Goal: Task Accomplishment & Management: Manage account settings

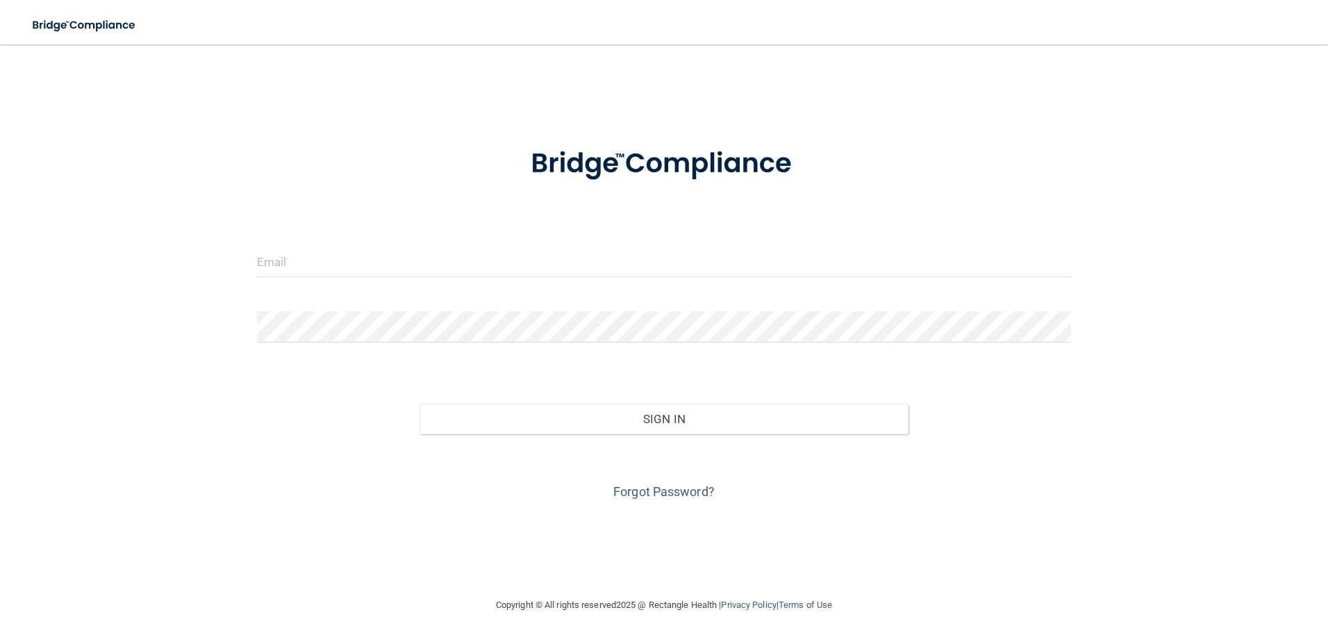
click at [337, 291] on form "Invalid email/password. You don't have permission to access that page. Sign In …" at bounding box center [664, 315] width 814 height 375
drag, startPoint x: 342, startPoint y: 269, endPoint x: 349, endPoint y: 262, distance: 9.8
click at [342, 269] on input "email" at bounding box center [664, 261] width 814 height 31
type input "[PERSON_NAME][EMAIL_ADDRESS][DOMAIN_NAME]"
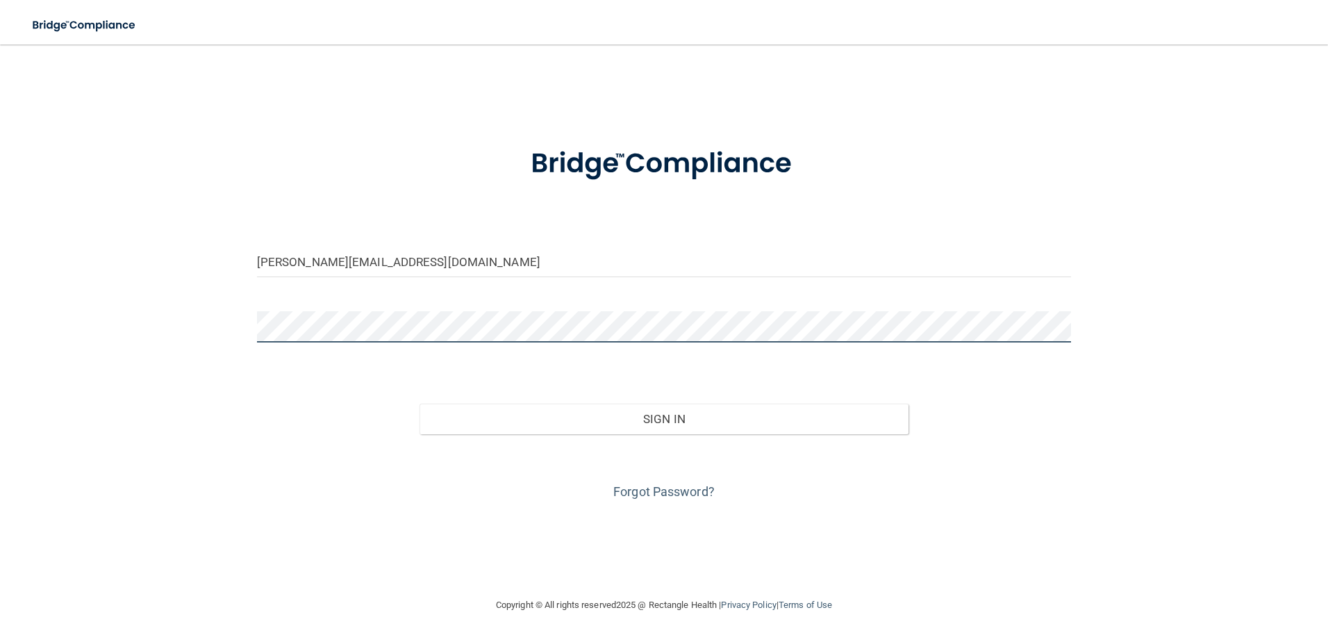
click at [419, 403] on button "Sign In" at bounding box center [663, 418] width 489 height 31
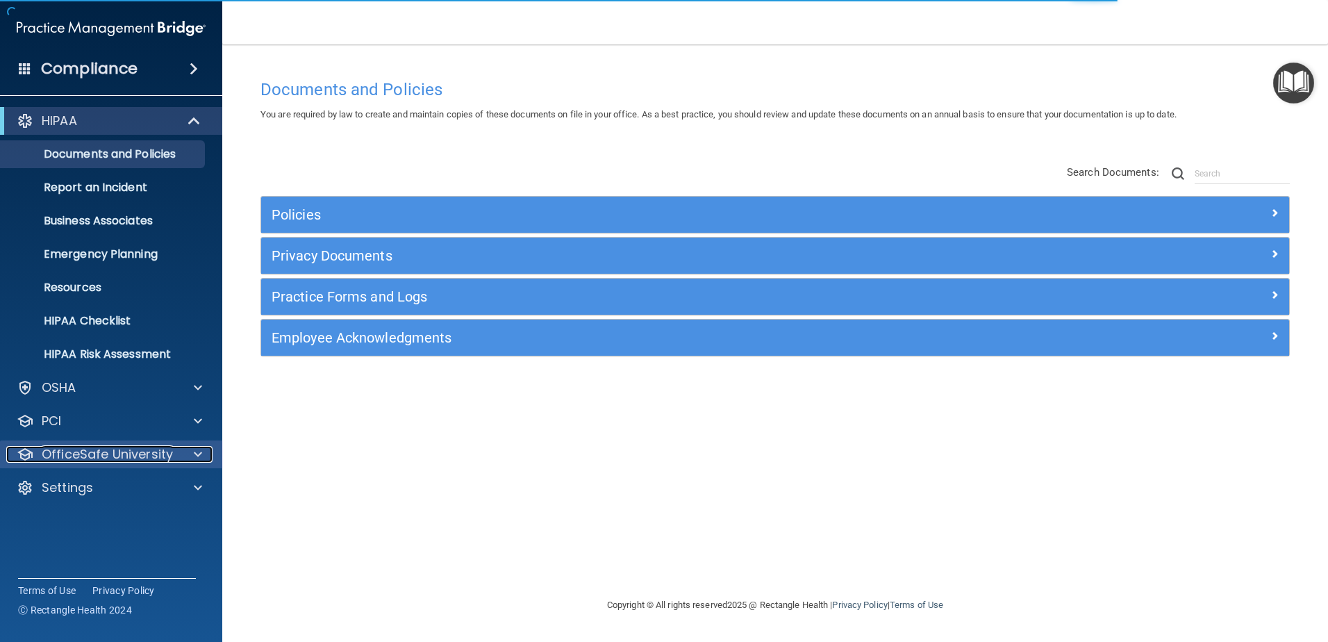
click at [117, 460] on p "OfficeSafe University" at bounding box center [107, 454] width 131 height 17
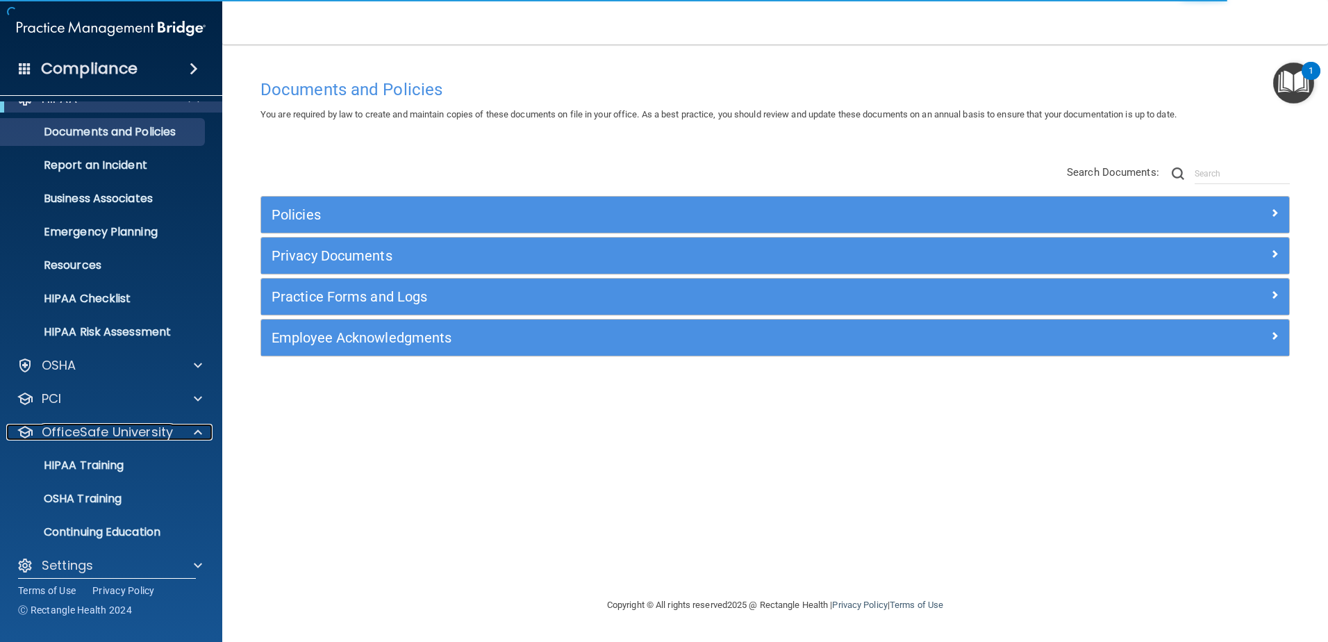
scroll to position [35, 0]
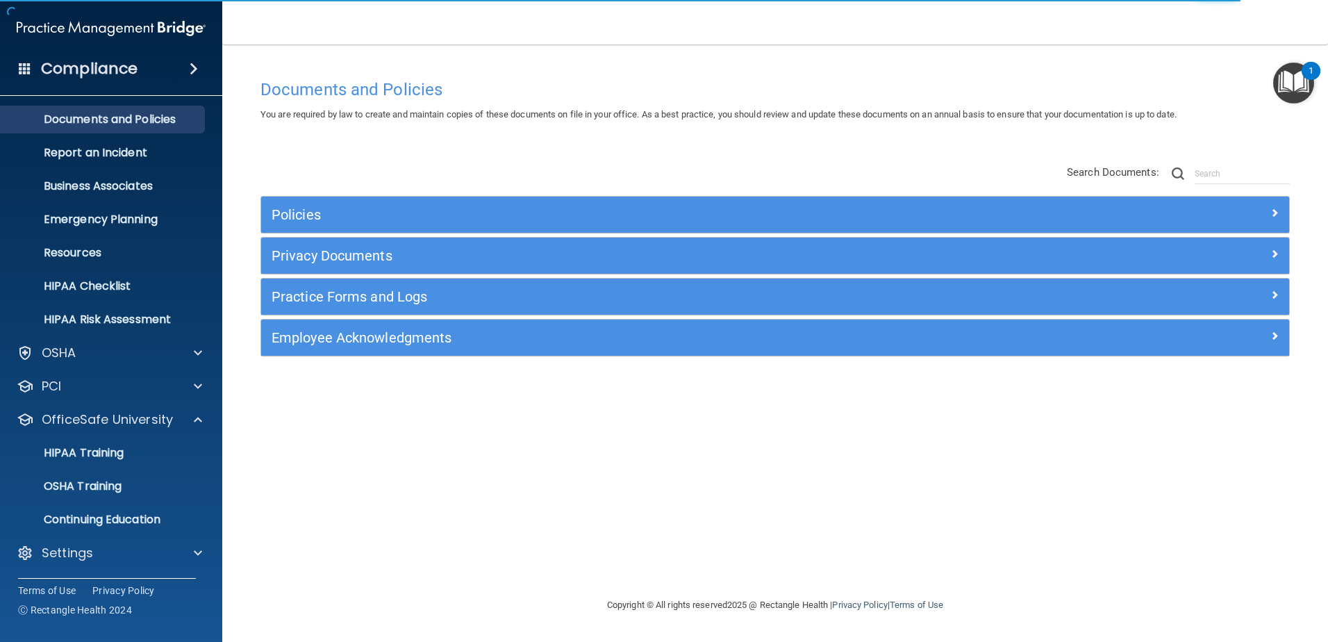
click at [88, 574] on div "HIPAA Documents and Policies Report an Incident Business Associates Emergency P…" at bounding box center [111, 322] width 223 height 511
drag, startPoint x: 106, startPoint y: 562, endPoint x: 163, endPoint y: 529, distance: 66.0
click at [106, 562] on div "Settings" at bounding box center [111, 553] width 223 height 28
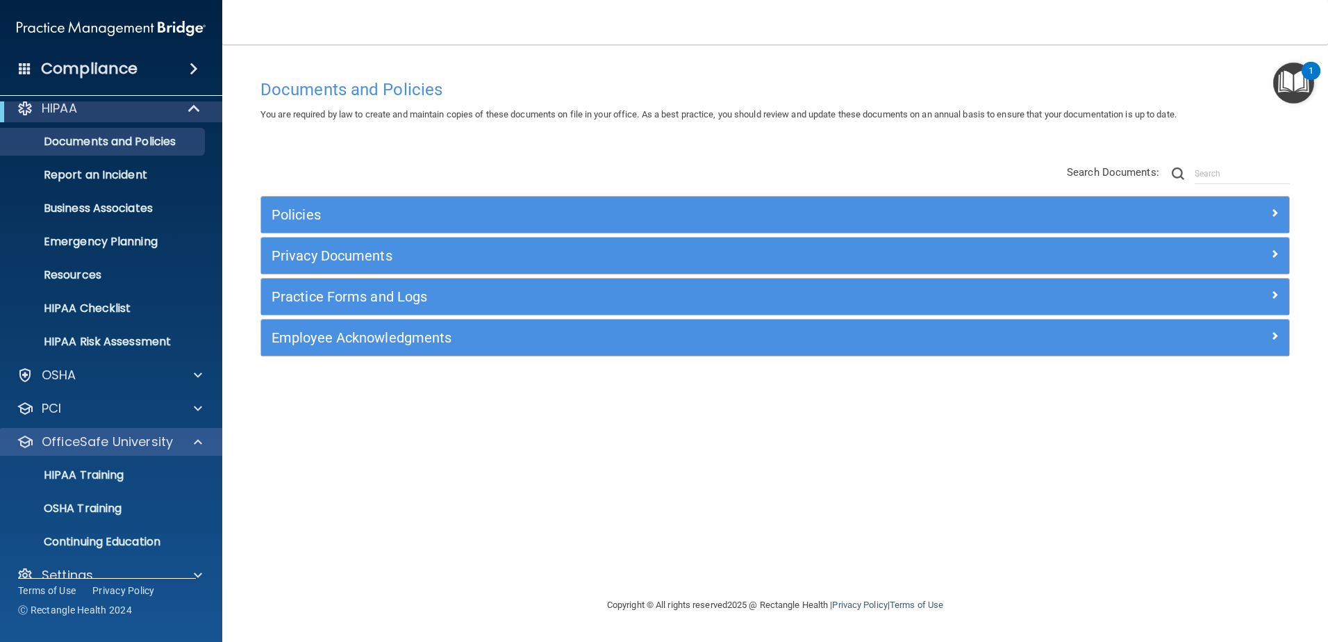
scroll to position [0, 0]
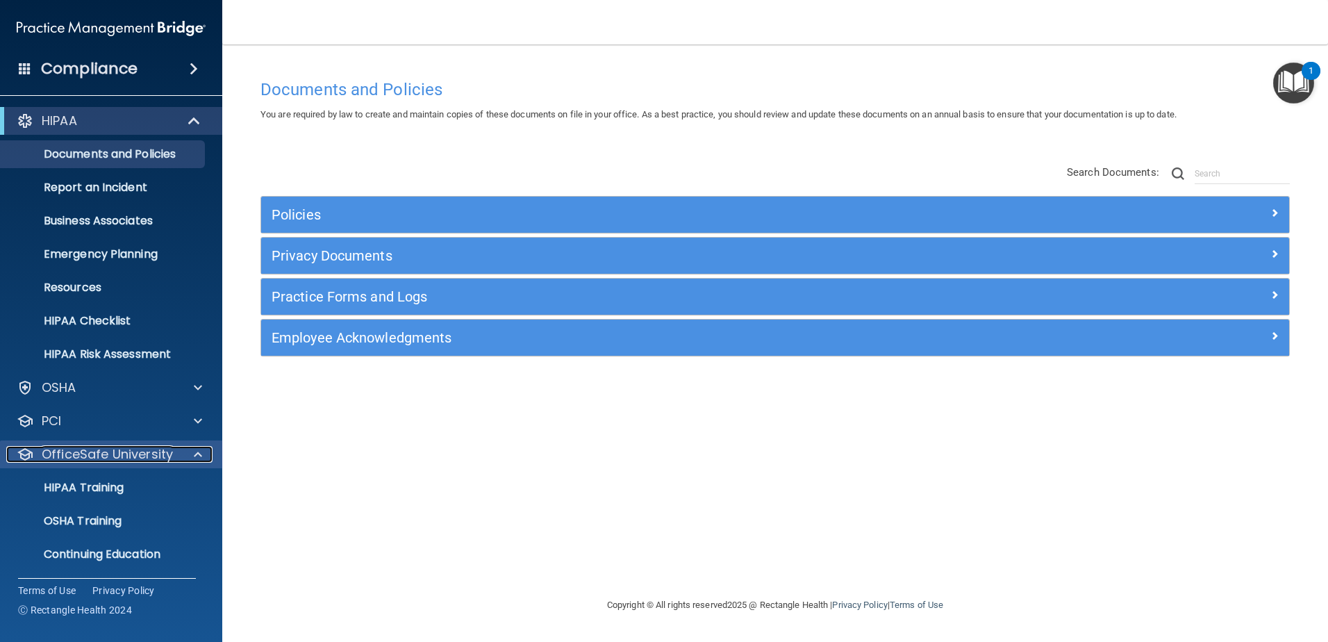
click at [203, 452] on div at bounding box center [195, 454] width 35 height 17
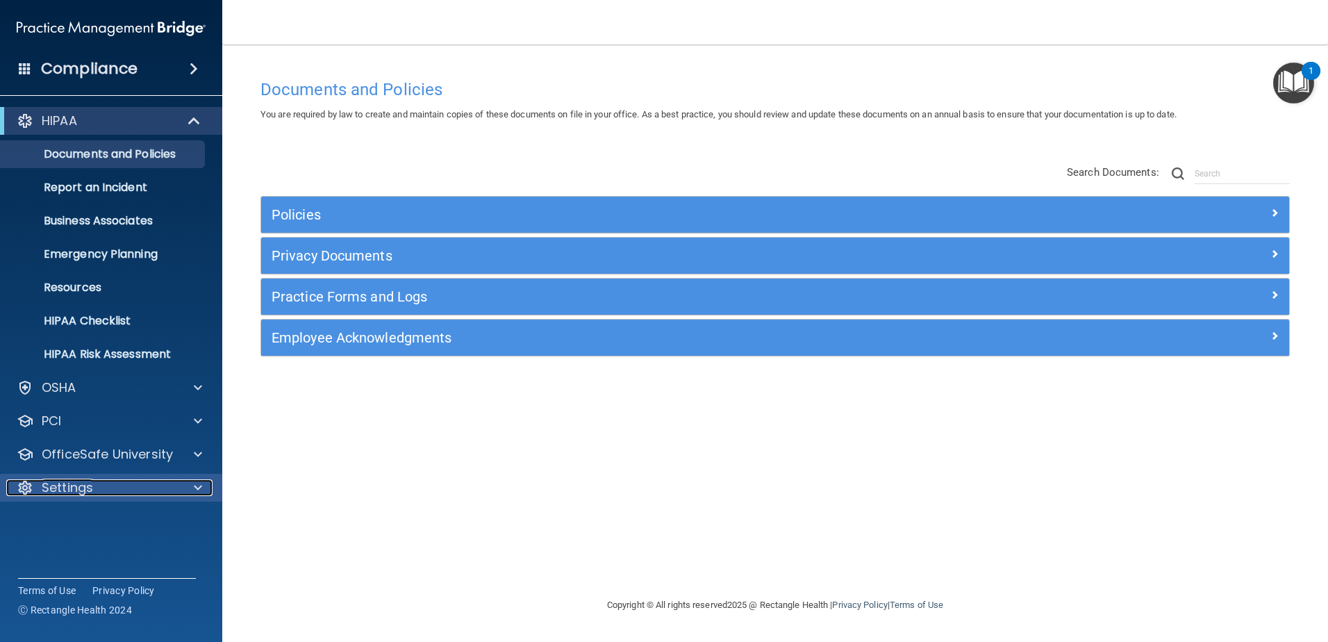
click at [135, 480] on div "Settings" at bounding box center [92, 487] width 172 height 17
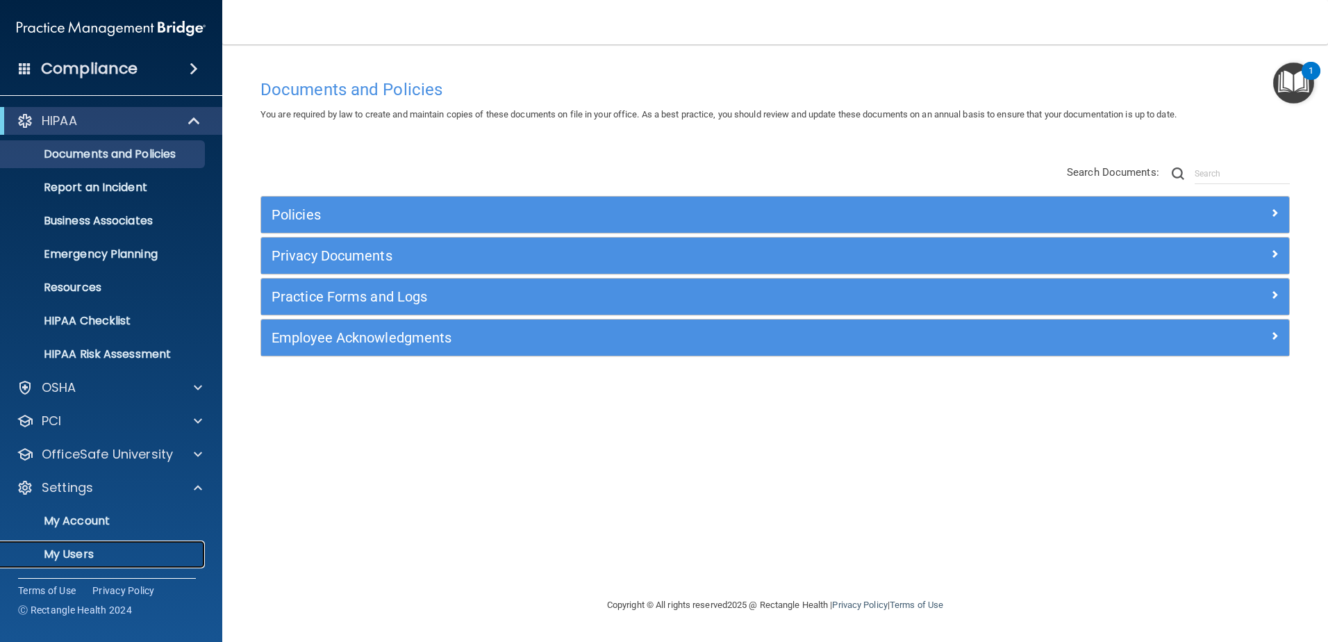
click at [99, 549] on p "My Users" at bounding box center [104, 554] width 190 height 14
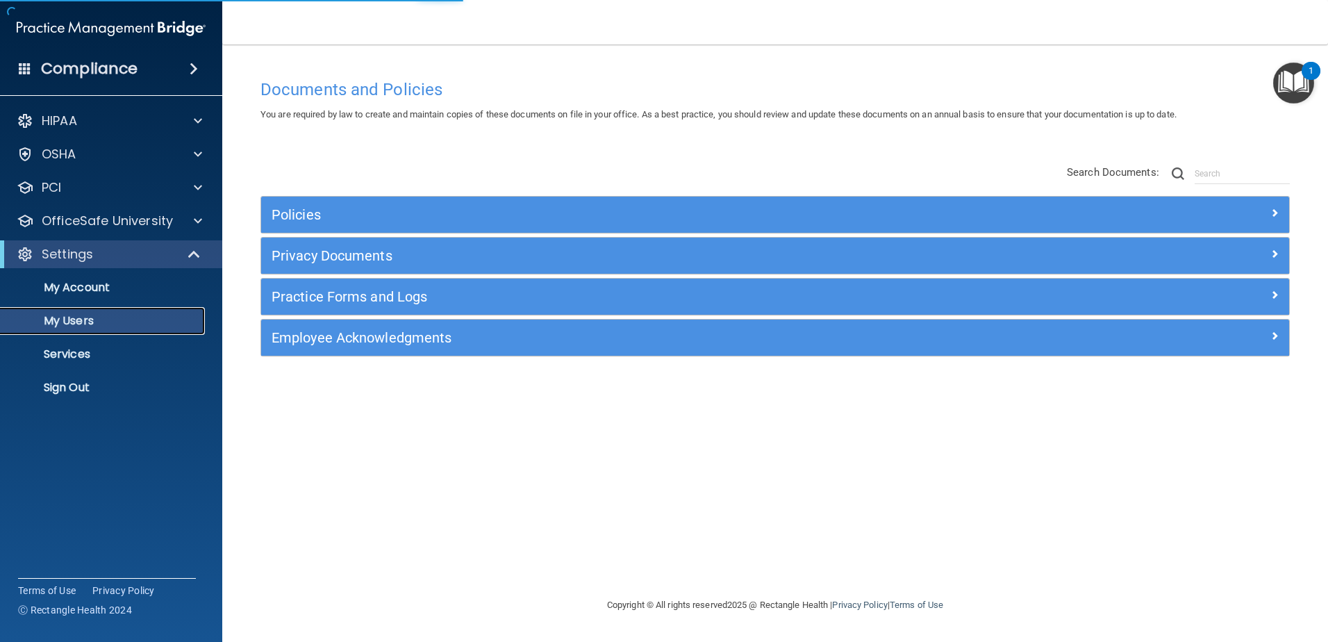
select select "20"
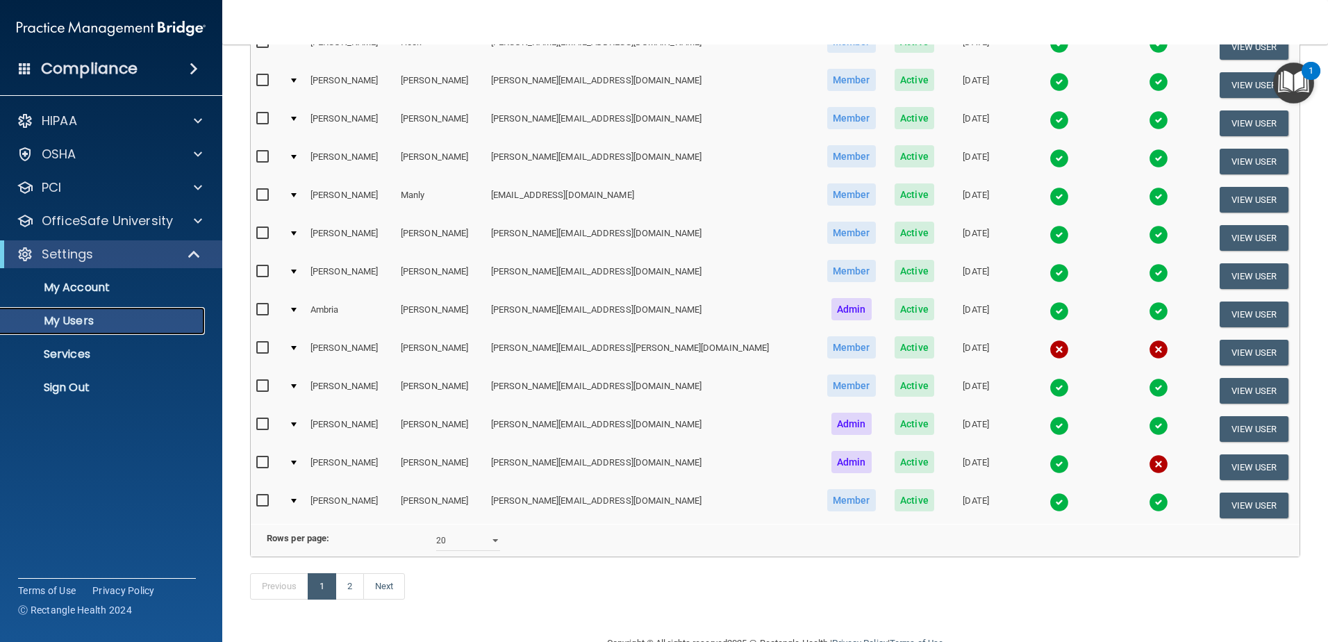
scroll to position [486, 0]
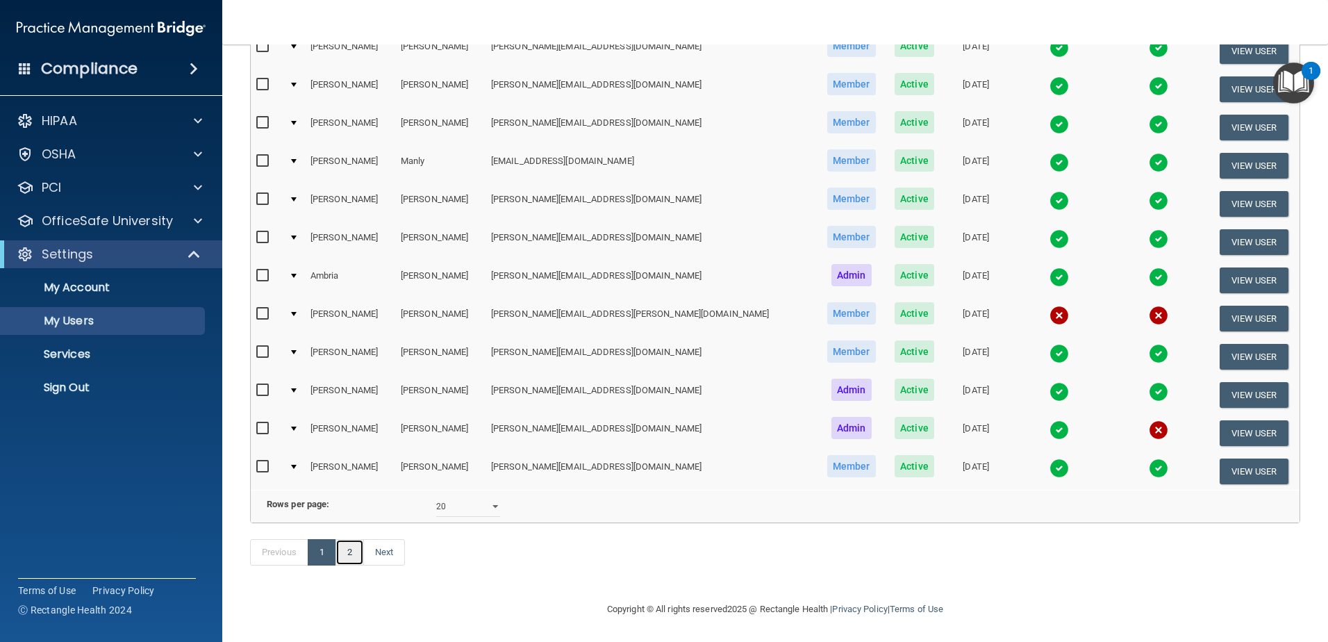
click at [348, 565] on link "2" at bounding box center [349, 552] width 28 height 26
select select "20"
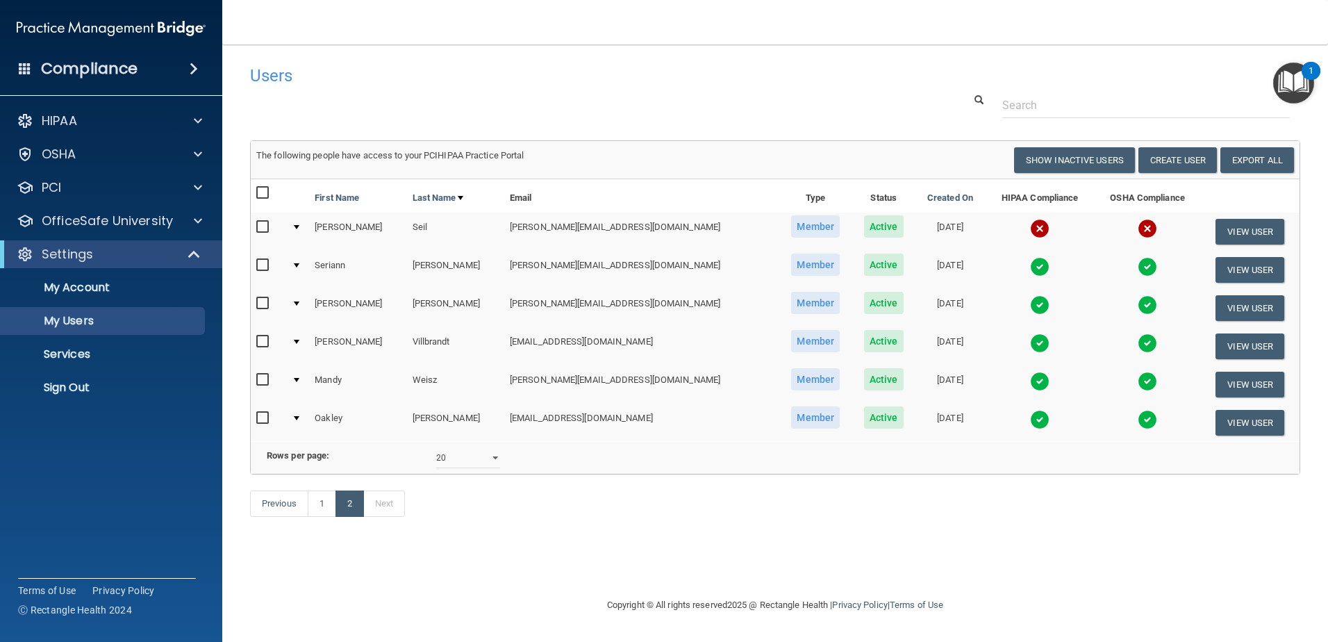
click at [263, 338] on input "checkbox" at bounding box center [264, 341] width 16 height 11
checkbox input "true"
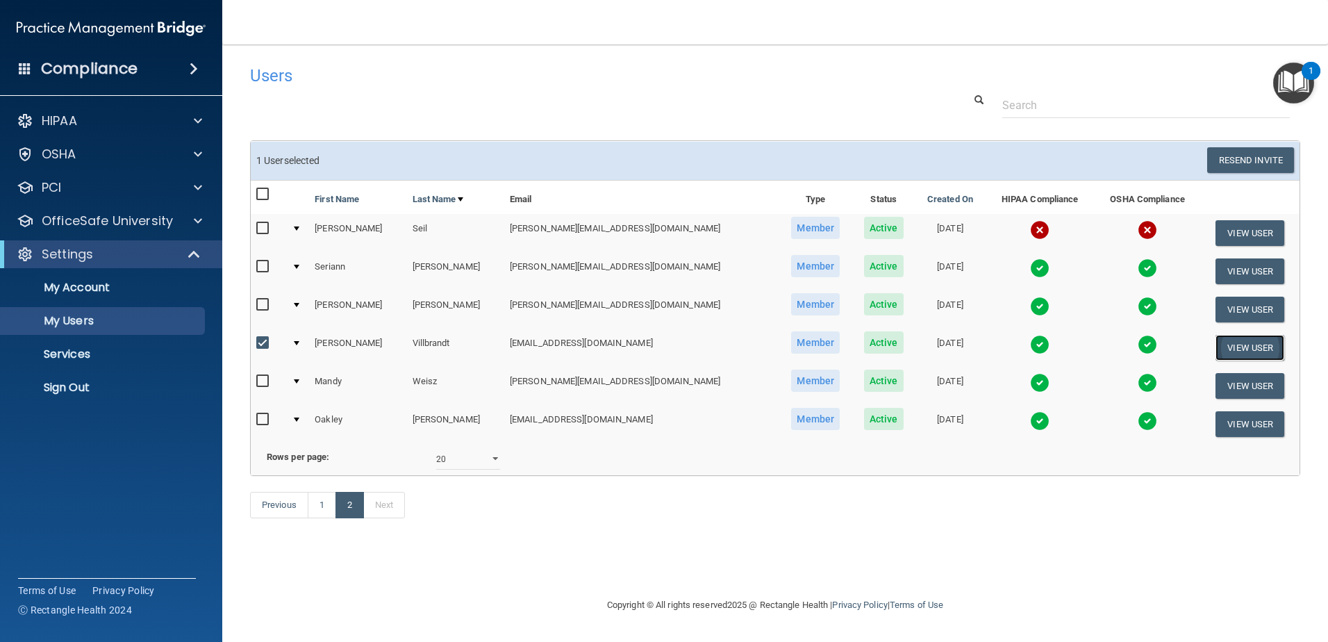
click at [1235, 351] on button "View User" at bounding box center [1249, 348] width 69 height 26
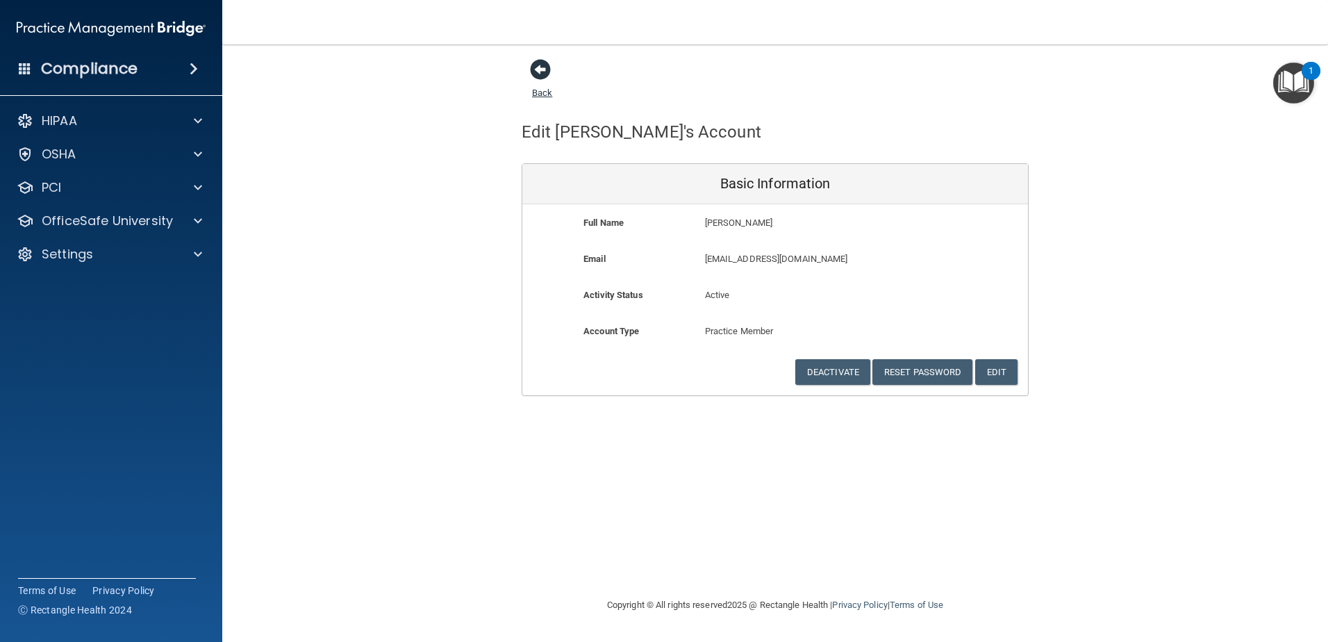
click at [542, 68] on span at bounding box center [540, 69] width 21 height 21
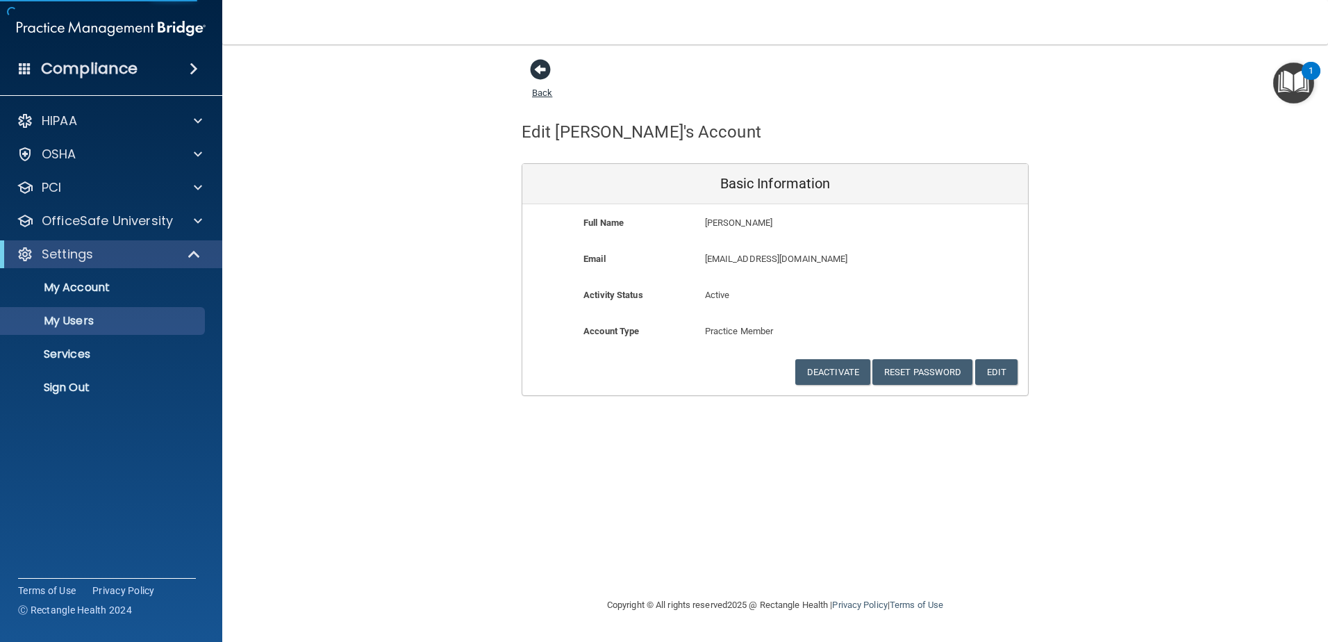
select select "20"
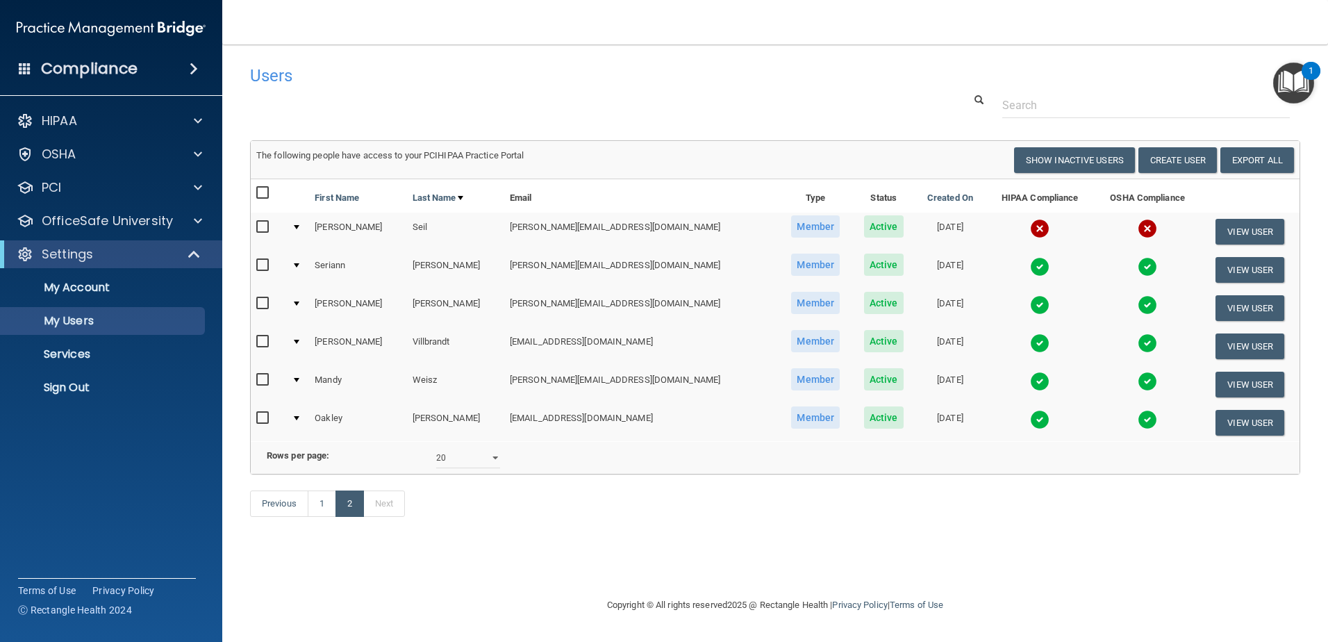
click at [256, 341] on td at bounding box center [268, 346] width 35 height 38
click at [265, 340] on input "checkbox" at bounding box center [264, 341] width 16 height 11
checkbox input "true"
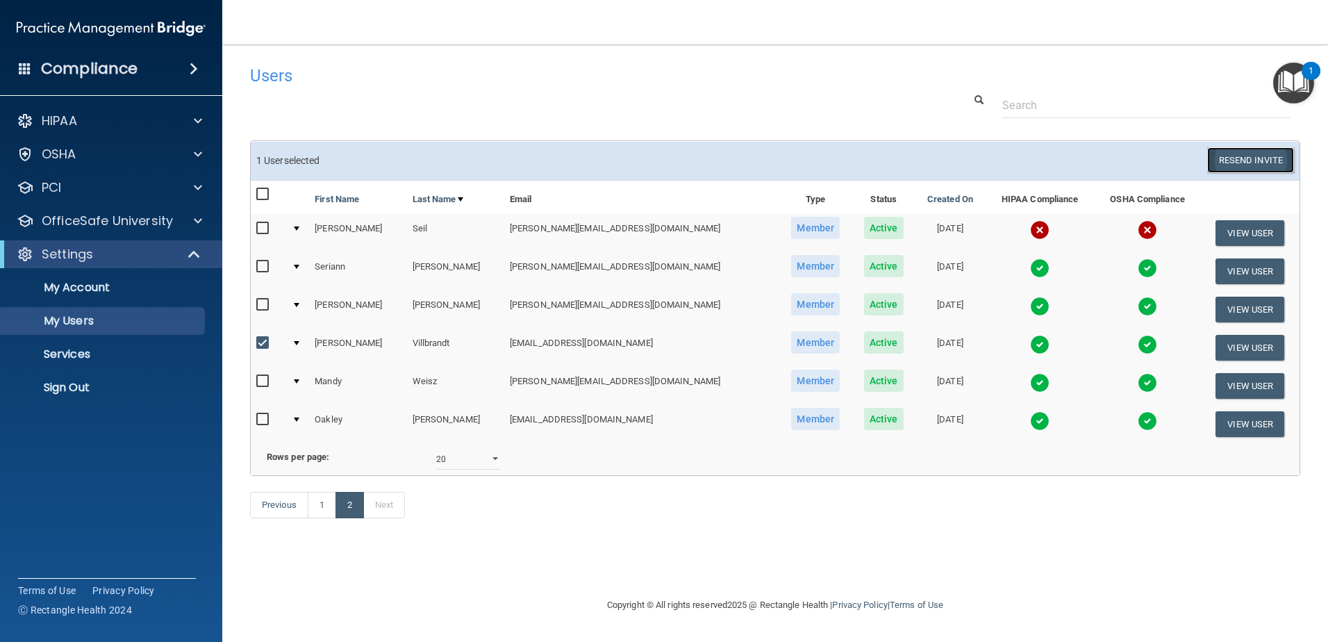
click at [1237, 158] on button "Resend Invite" at bounding box center [1250, 160] width 87 height 26
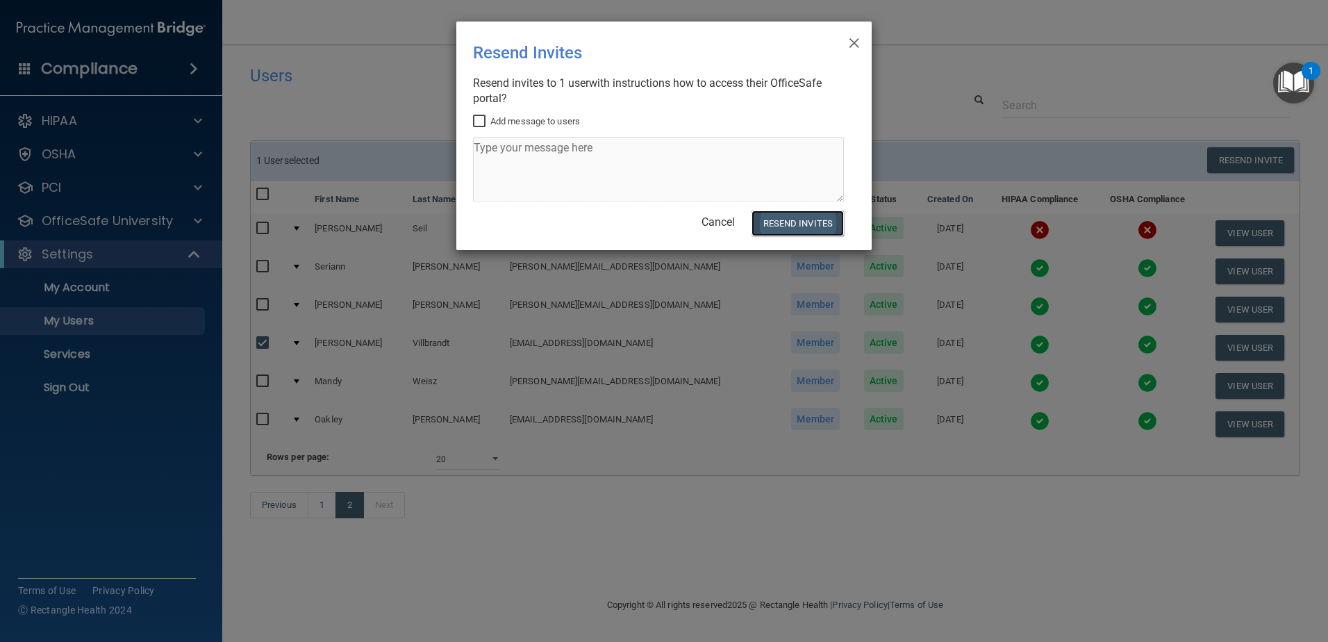
click at [814, 224] on button "Resend Invites" at bounding box center [797, 223] width 92 height 26
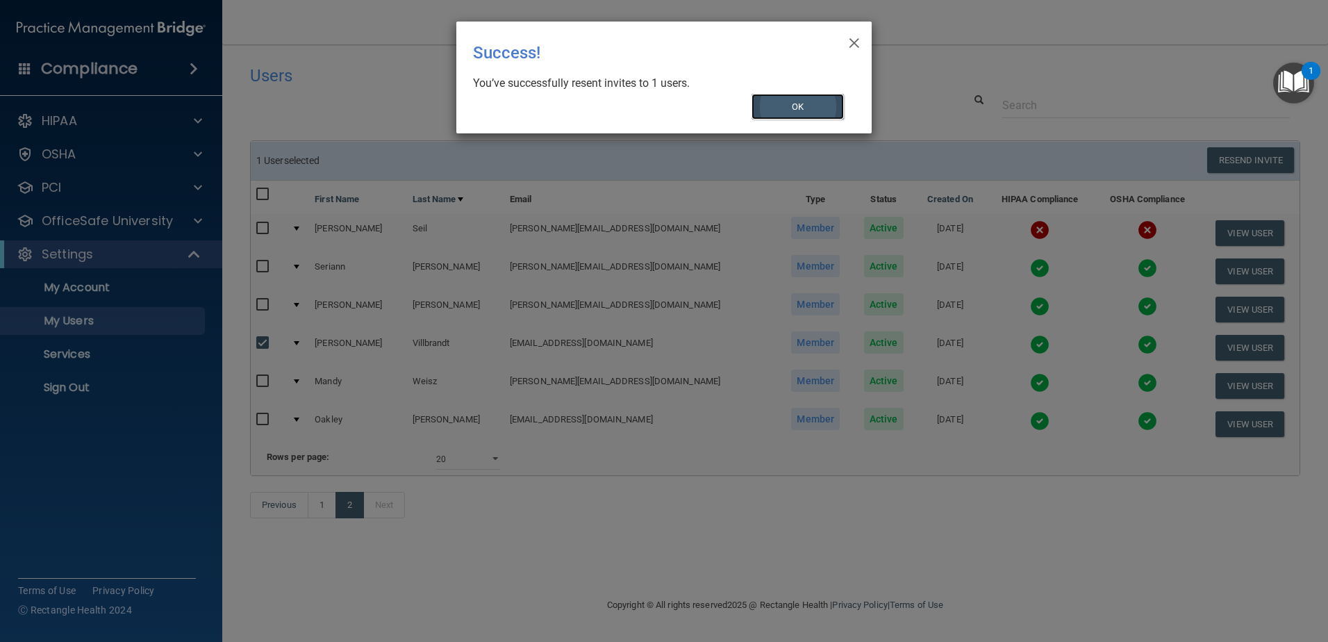
click at [822, 102] on button "OK" at bounding box center [797, 107] width 93 height 26
